Goal: Check status: Check status

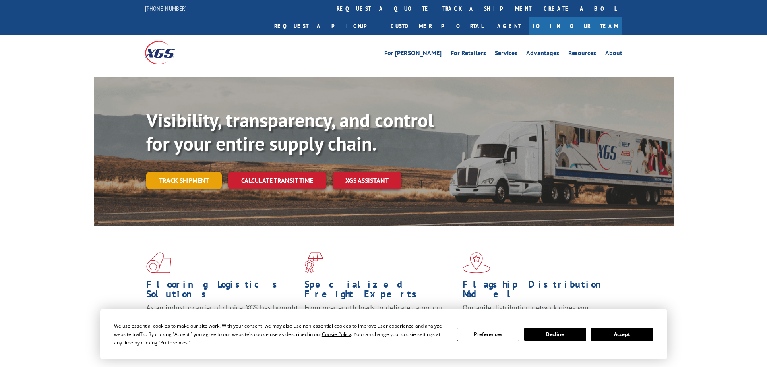
drag, startPoint x: 184, startPoint y: 161, endPoint x: 194, endPoint y: 162, distance: 9.4
click at [185, 172] on link "Track shipment" at bounding box center [184, 180] width 76 height 17
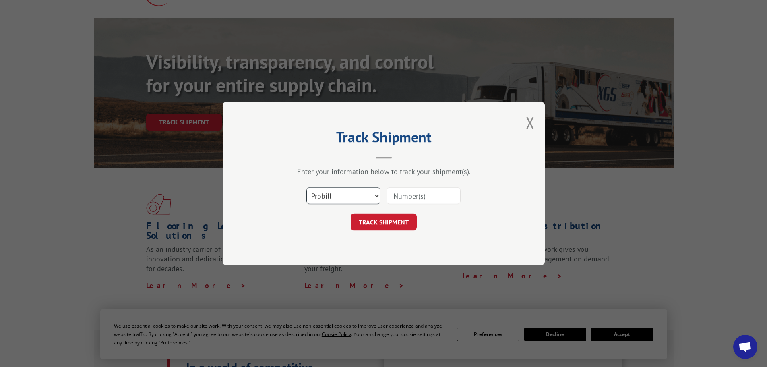
scroll to position [161, 0]
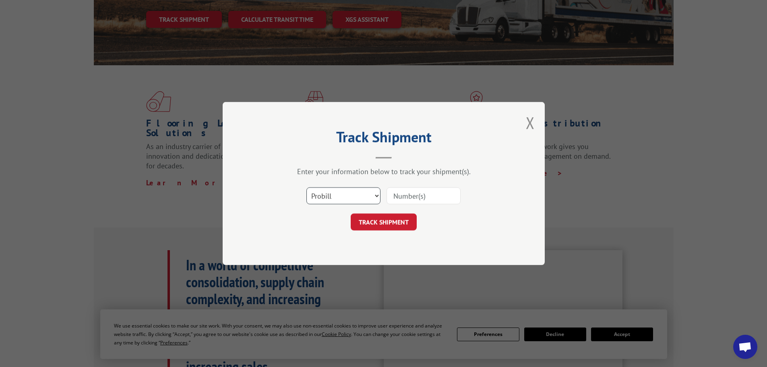
click at [375, 194] on select "Select category... Probill BOL PO" at bounding box center [343, 195] width 74 height 17
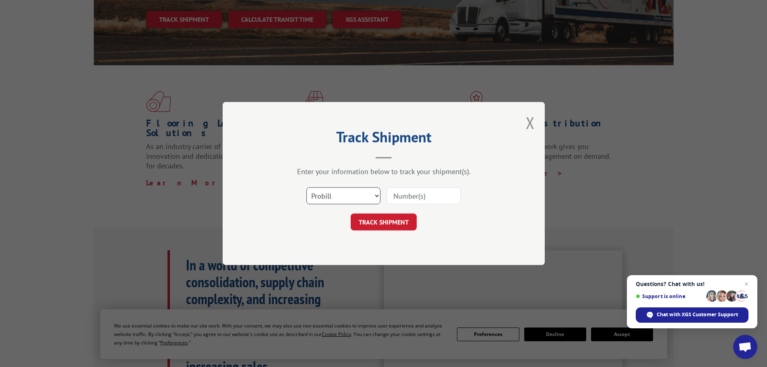
select select "bol"
click at [306, 187] on select "Select category... Probill BOL PO" at bounding box center [343, 195] width 74 height 17
click at [419, 192] on input at bounding box center [424, 195] width 74 height 17
paste input "7040192"
type input "7040192"
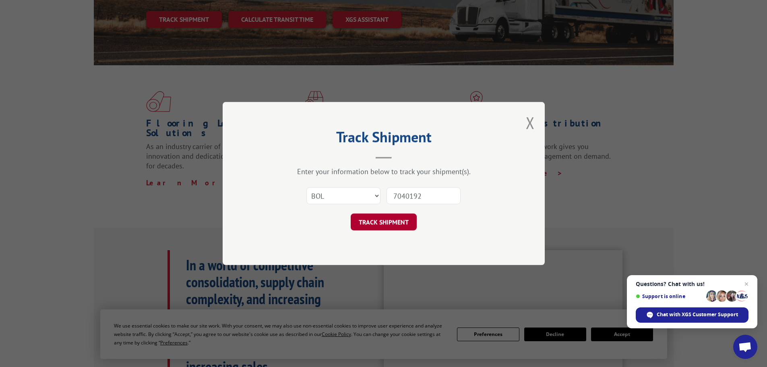
click at [389, 220] on button "TRACK SHIPMENT" at bounding box center [384, 221] width 66 height 17
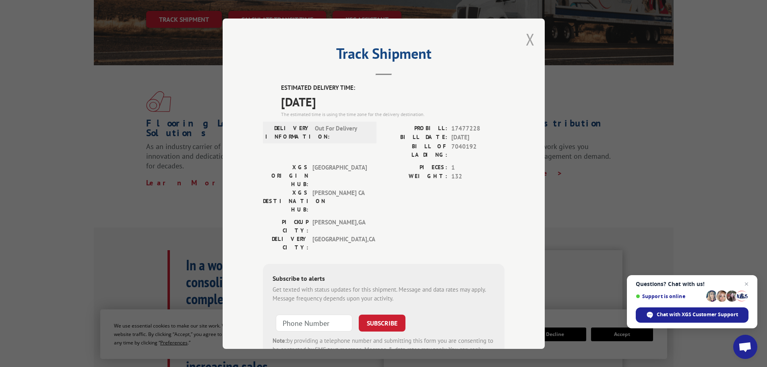
click at [526, 37] on button "Close modal" at bounding box center [530, 39] width 9 height 21
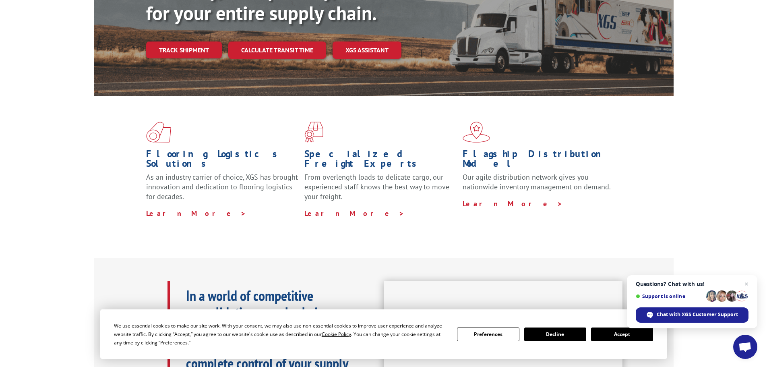
scroll to position [33, 0]
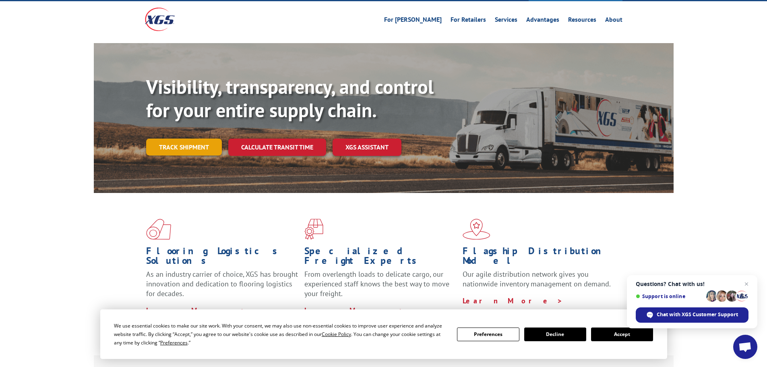
click at [197, 139] on link "Track shipment" at bounding box center [184, 147] width 76 height 17
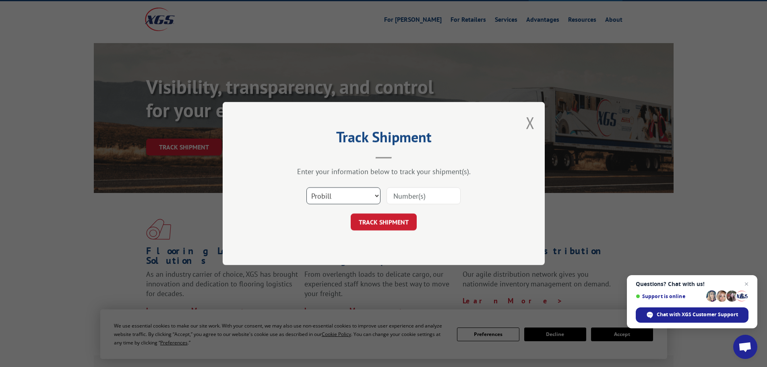
click at [377, 196] on select "Select category... Probill BOL PO" at bounding box center [343, 195] width 74 height 17
select select "bol"
click at [306, 187] on select "Select category... Probill BOL PO" at bounding box center [343, 195] width 74 height 17
click at [431, 195] on input at bounding box center [424, 195] width 74 height 17
paste input "7056009"
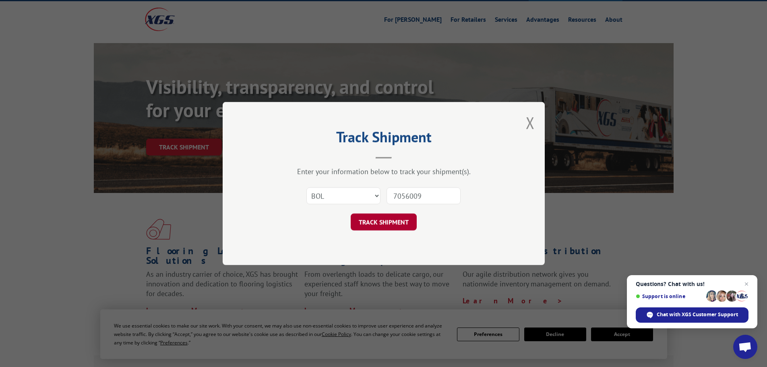
type input "7056009"
click at [389, 223] on button "TRACK SHIPMENT" at bounding box center [384, 221] width 66 height 17
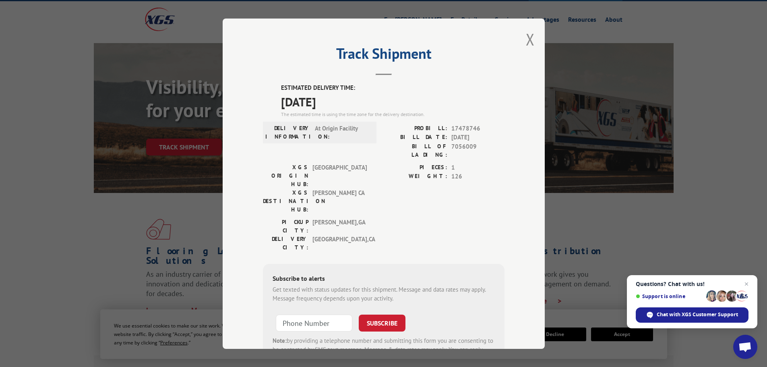
click at [617, 195] on div "Track Shipment ESTIMATED DELIVERY TIME: [DATE] The estimated time is using the …" at bounding box center [383, 183] width 767 height 367
